Goal: Check status: Check status

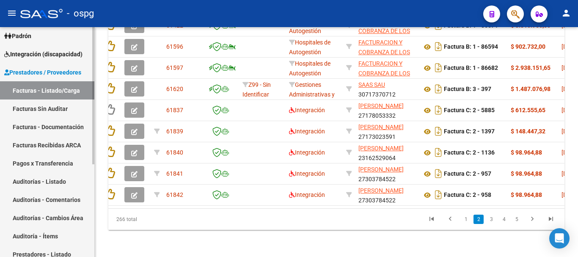
scroll to position [71, 0]
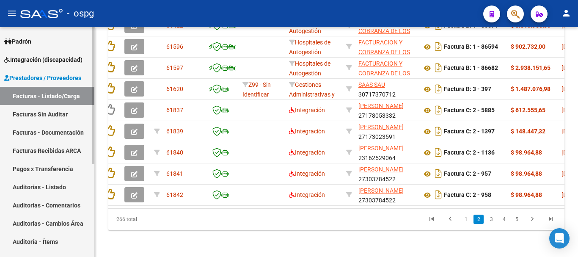
click at [47, 58] on span "Integración (discapacidad)" at bounding box center [43, 59] width 78 height 9
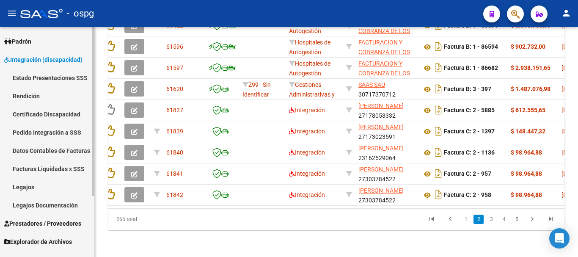
click at [38, 134] on link "Pedido Integración a SSS" at bounding box center [47, 132] width 94 height 18
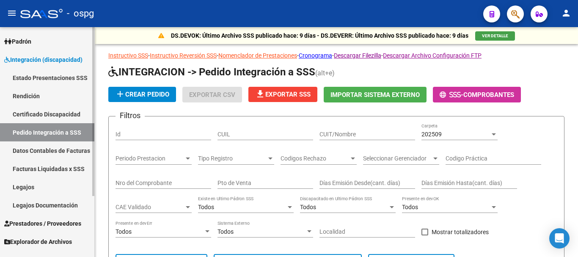
click at [36, 170] on link "Facturas Liquidadas x SSS" at bounding box center [47, 168] width 94 height 18
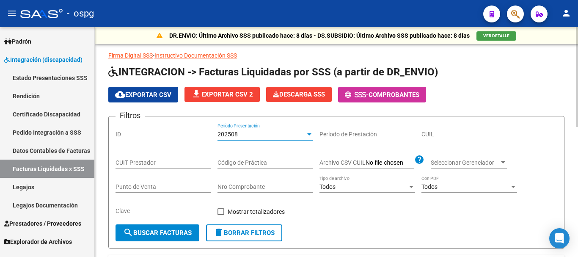
click at [299, 133] on div "202508" at bounding box center [261, 134] width 88 height 7
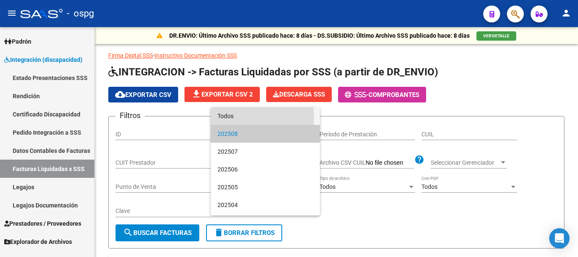
click at [231, 117] on span "Todos" at bounding box center [265, 116] width 96 height 18
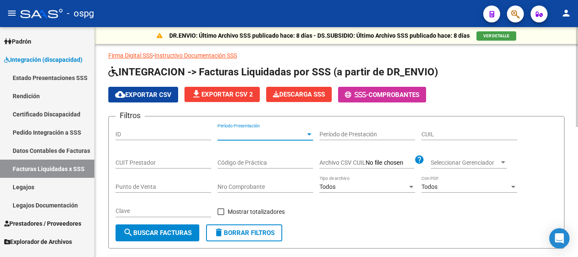
click at [127, 162] on input "CUIT Prestador" at bounding box center [163, 162] width 96 height 7
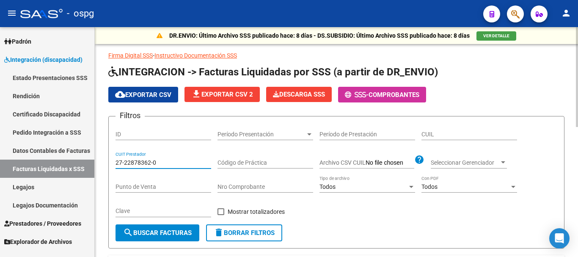
type input "27-22878362-0"
click at [163, 233] on span "search Buscar Facturas" at bounding box center [157, 233] width 69 height 8
